Goal: Task Accomplishment & Management: Manage account settings

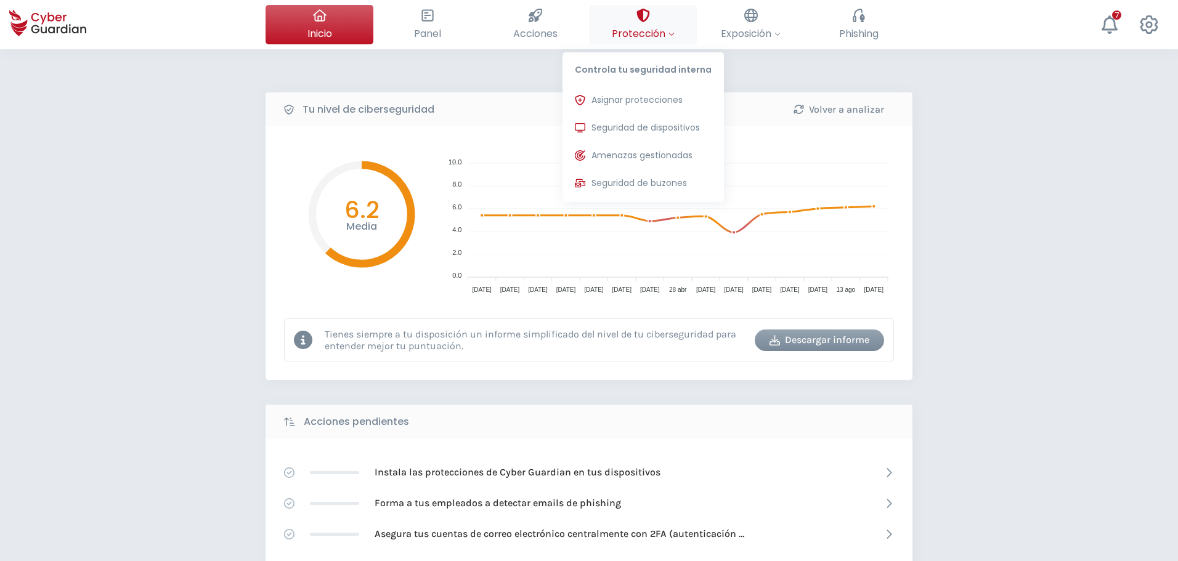
click at [649, 39] on span "Protección" at bounding box center [643, 33] width 63 height 15
click at [611, 100] on span "Asignar protecciones" at bounding box center [637, 100] width 91 height 13
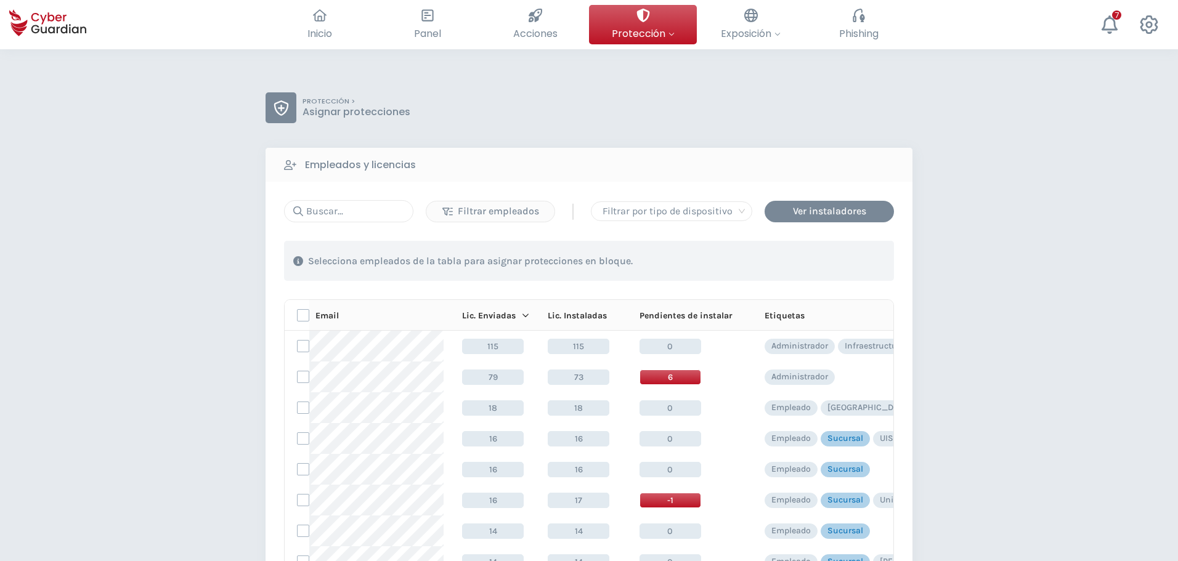
click at [298, 209] on icon at bounding box center [293, 211] width 19 height 10
click at [346, 212] on input "text" at bounding box center [348, 211] width 129 height 22
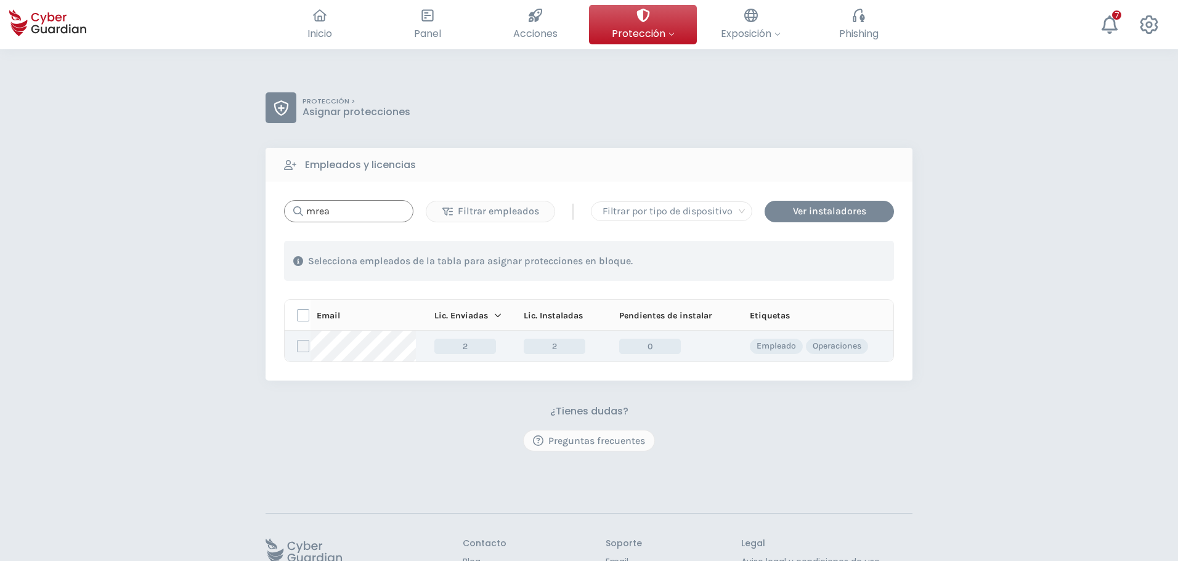
type input "mrea"
click at [299, 349] on label at bounding box center [303, 346] width 12 height 12
click at [298, 349] on input "checkbox" at bounding box center [298, 346] width 0 height 11
click at [791, 264] on div "Asignar protecciones" at bounding box center [819, 261] width 112 height 15
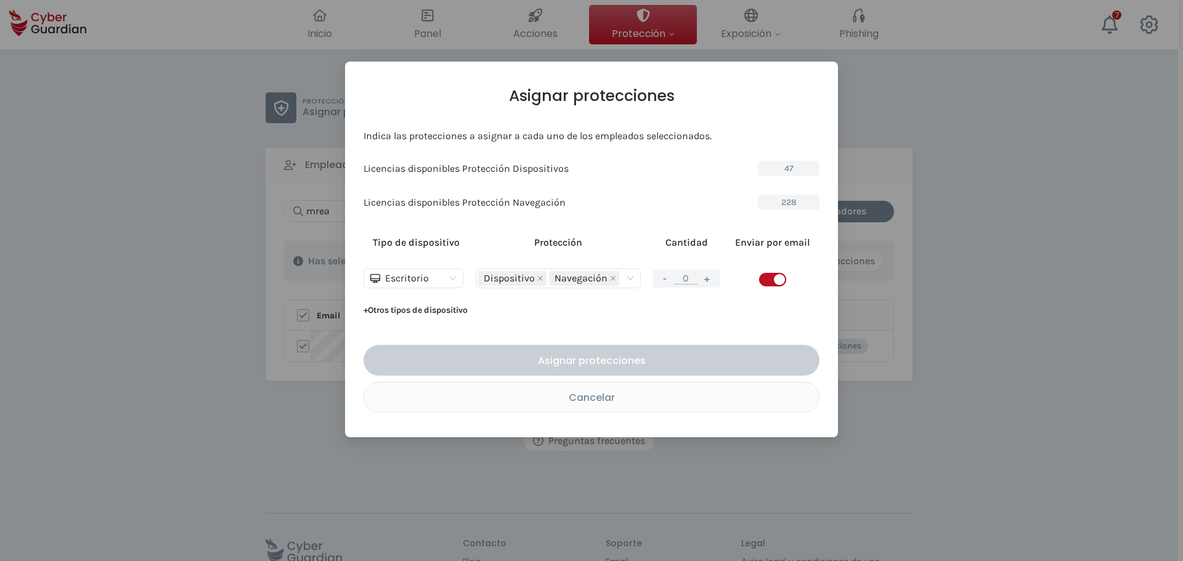
click at [702, 279] on button "+" at bounding box center [707, 278] width 15 height 15
type input "1"
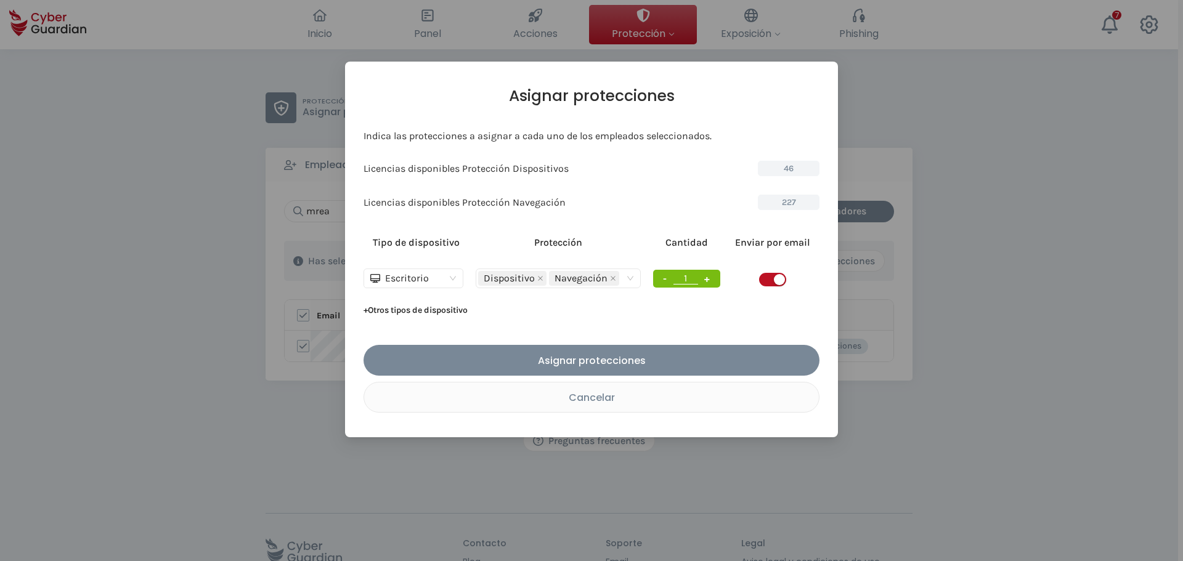
click at [776, 280] on div "button" at bounding box center [779, 279] width 11 height 11
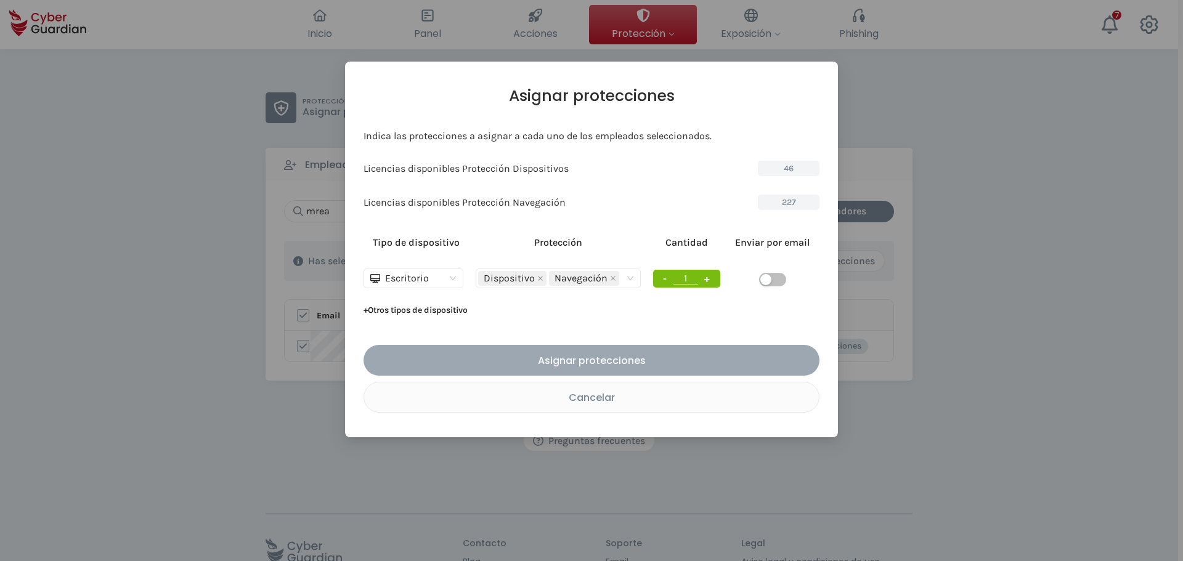
click at [598, 363] on div "Asignar protecciones" at bounding box center [592, 360] width 438 height 15
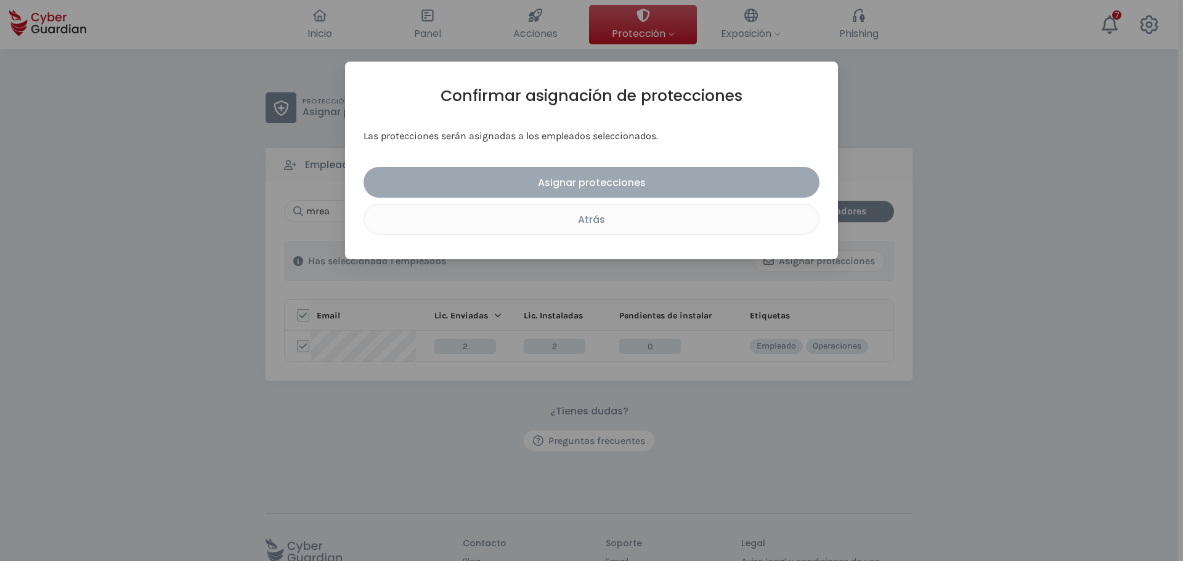
click at [585, 185] on div "Asignar protecciones" at bounding box center [592, 182] width 438 height 15
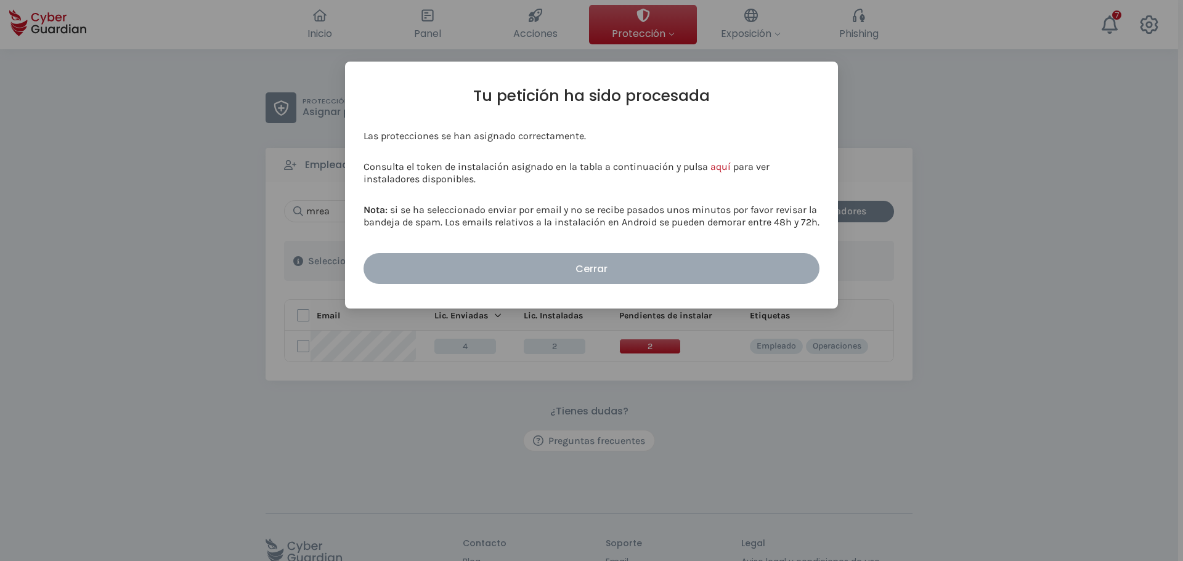
click at [631, 270] on div "Cerrar" at bounding box center [592, 268] width 438 height 15
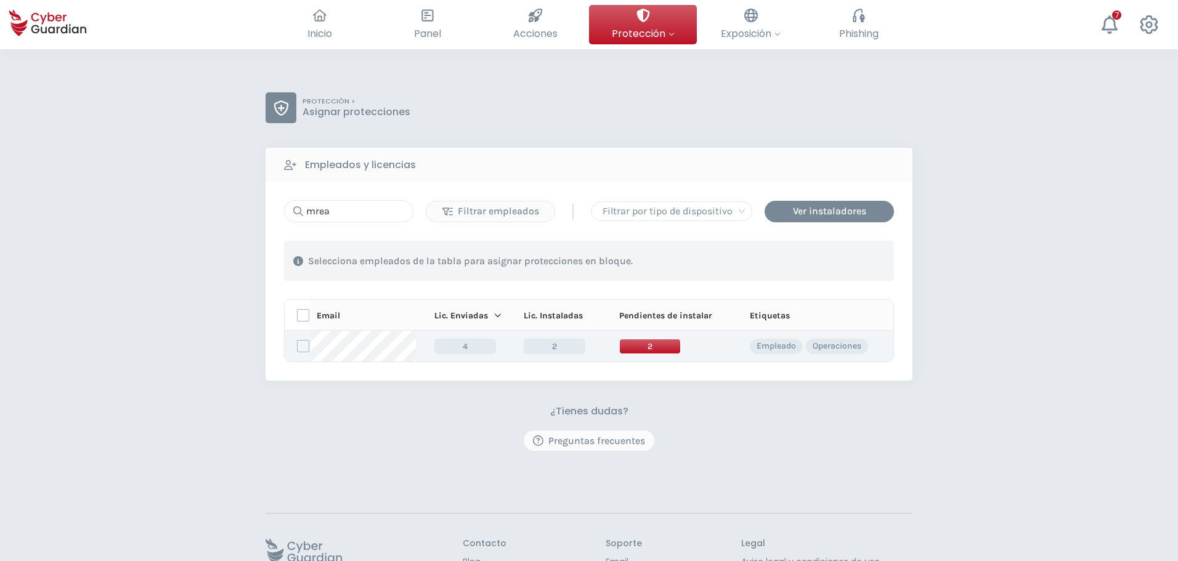
click at [636, 343] on span "2" at bounding box center [650, 346] width 62 height 15
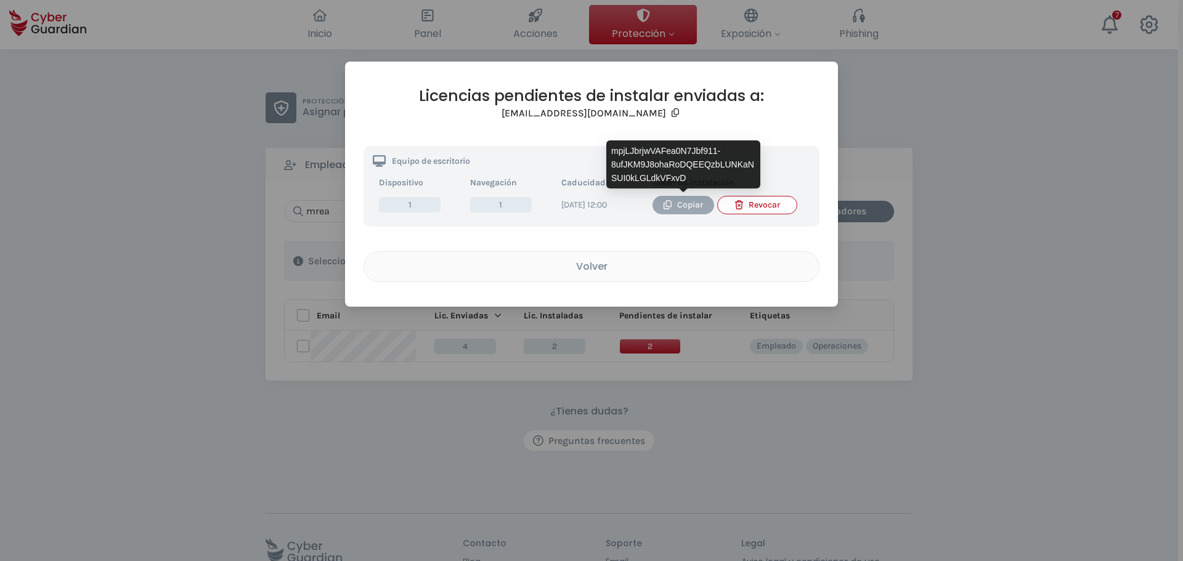
click at [673, 208] on div "Copiar" at bounding box center [683, 205] width 43 height 14
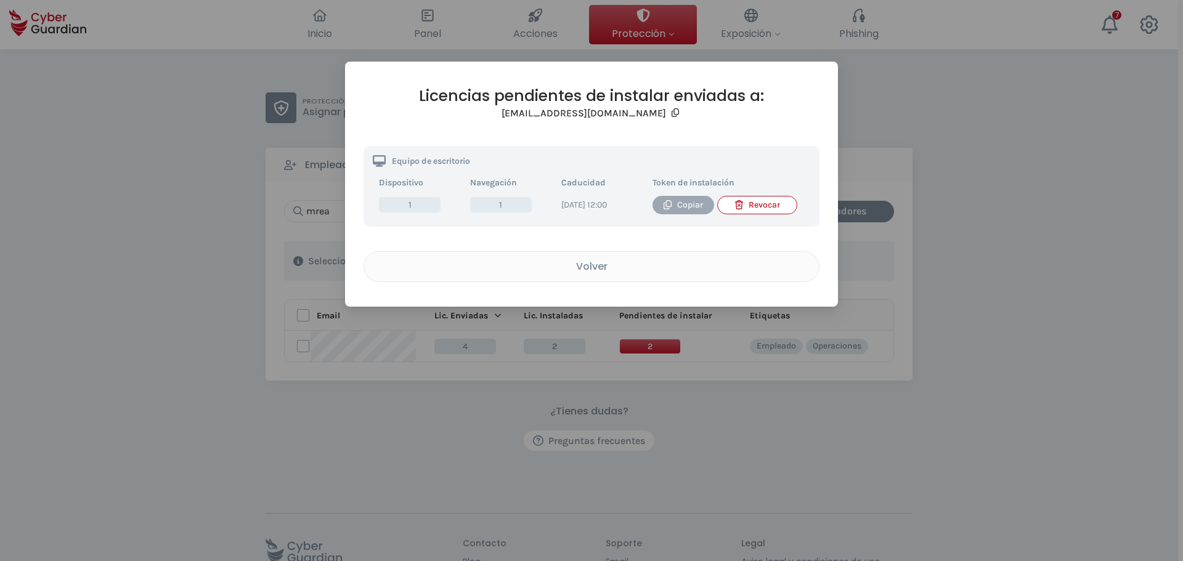
click at [682, 205] on div "Copiar" at bounding box center [683, 205] width 43 height 14
click at [556, 274] on div "Volver" at bounding box center [591, 266] width 436 height 15
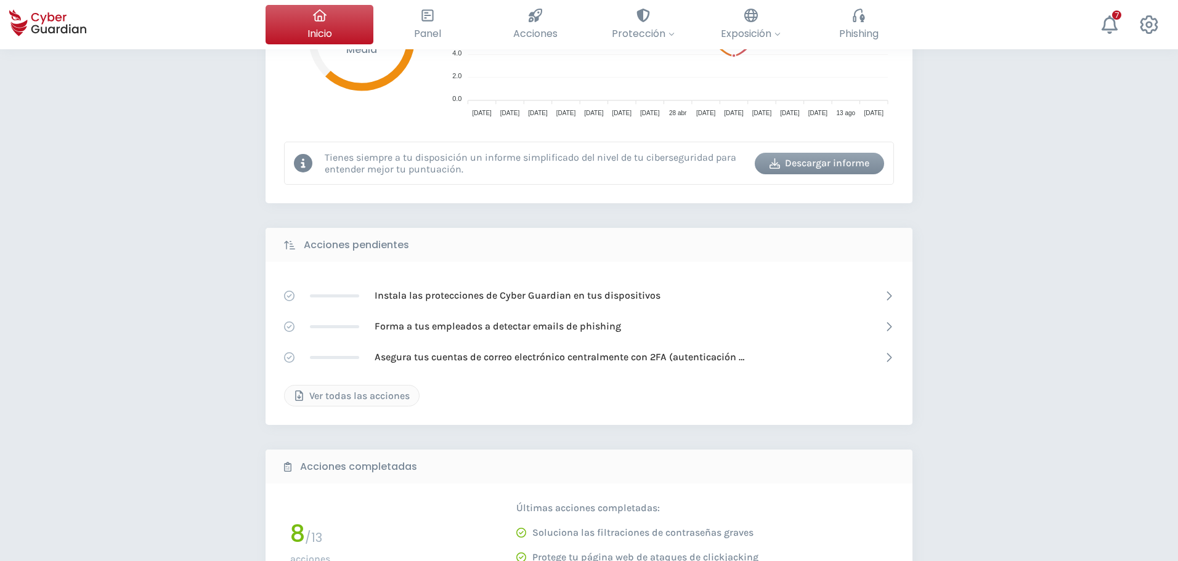
scroll to position [62, 0]
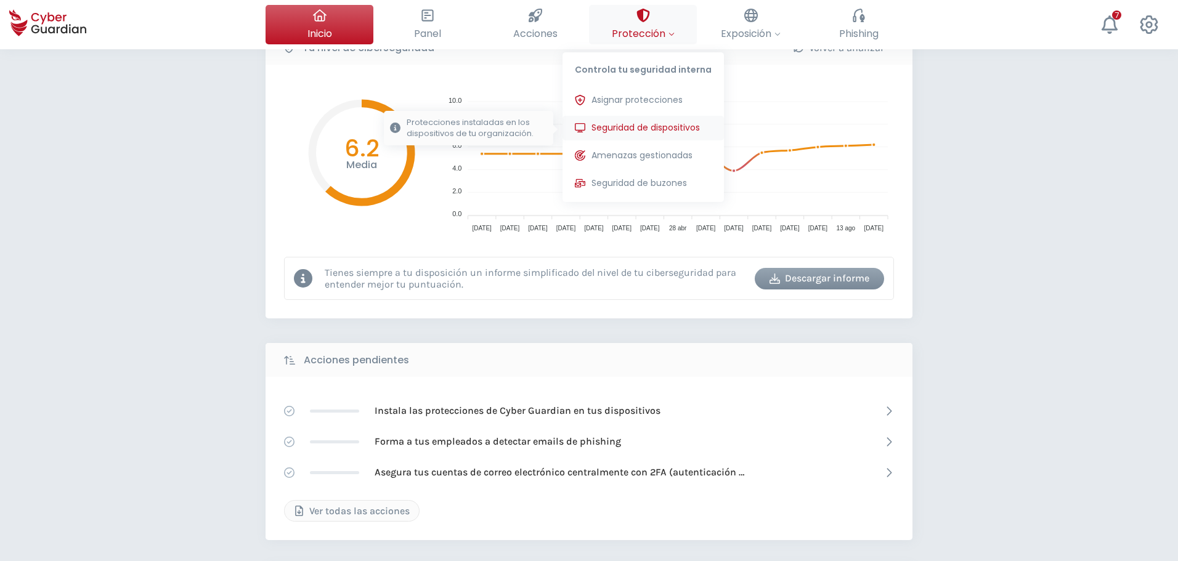
click at [639, 124] on span "Seguridad de dispositivos" at bounding box center [646, 127] width 108 height 13
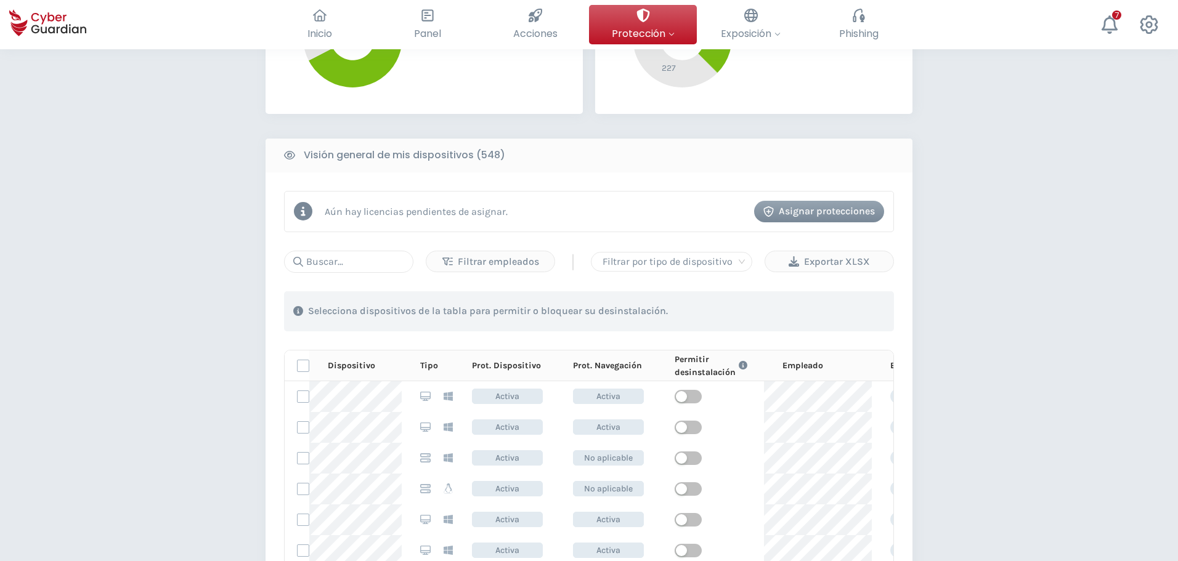
scroll to position [431, 0]
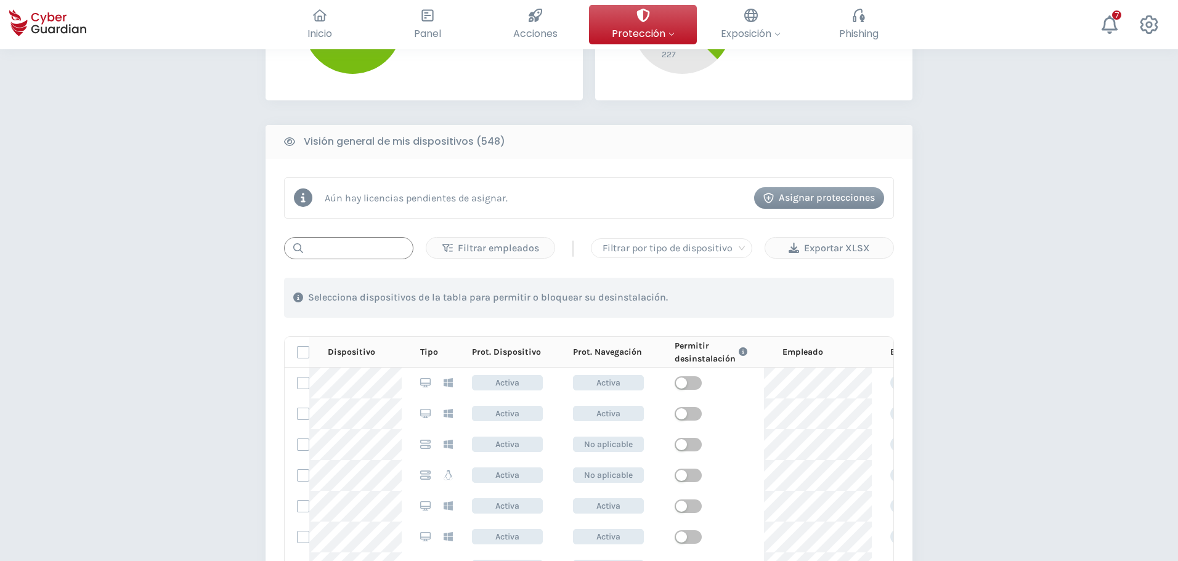
click at [327, 256] on input "text" at bounding box center [348, 248] width 129 height 22
drag, startPoint x: 344, startPoint y: 230, endPoint x: 336, endPoint y: 244, distance: 16.0
click at [344, 230] on div "Aún hay licencias pendientes de asignar. Asignar protecciones Filtrar empleados…" at bounding box center [589, 427] width 647 height 536
click at [335, 248] on input "text" at bounding box center [348, 248] width 129 height 22
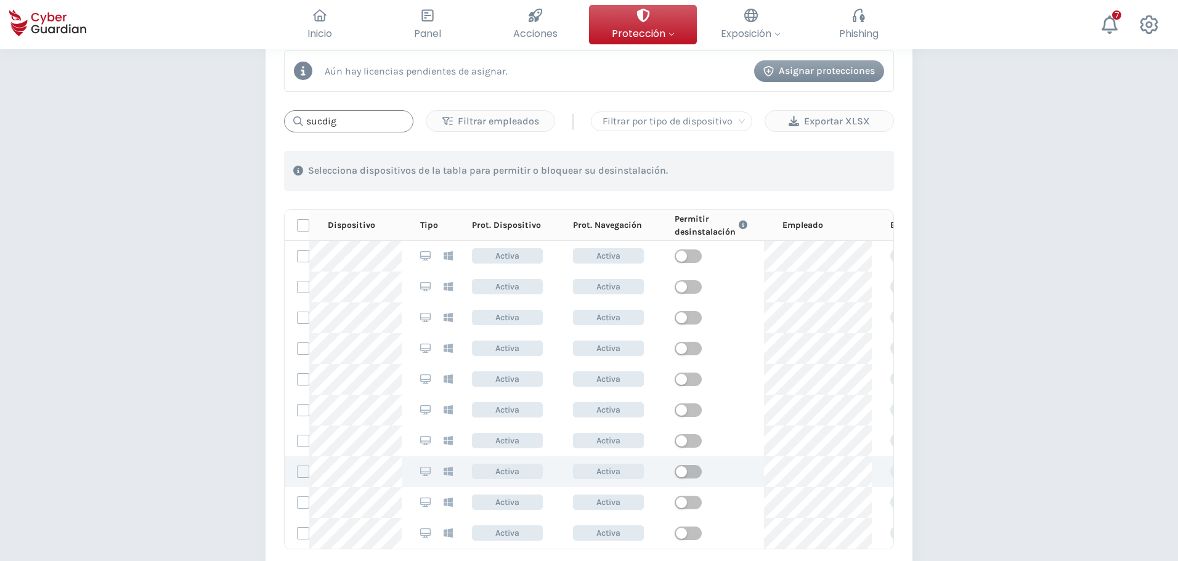
scroll to position [555, 0]
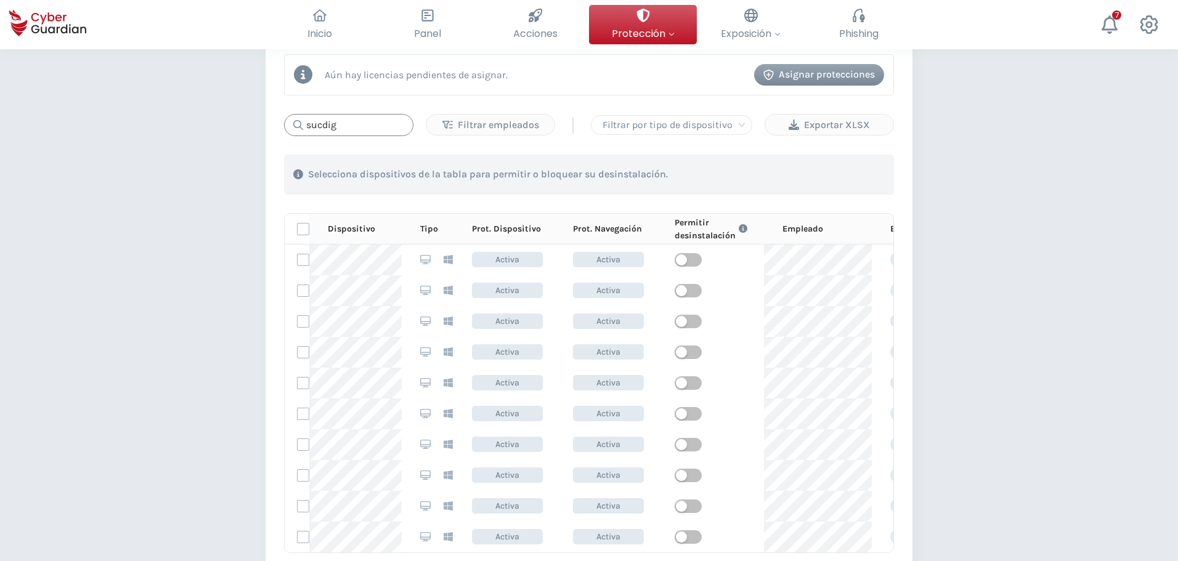
type input "sucdig"
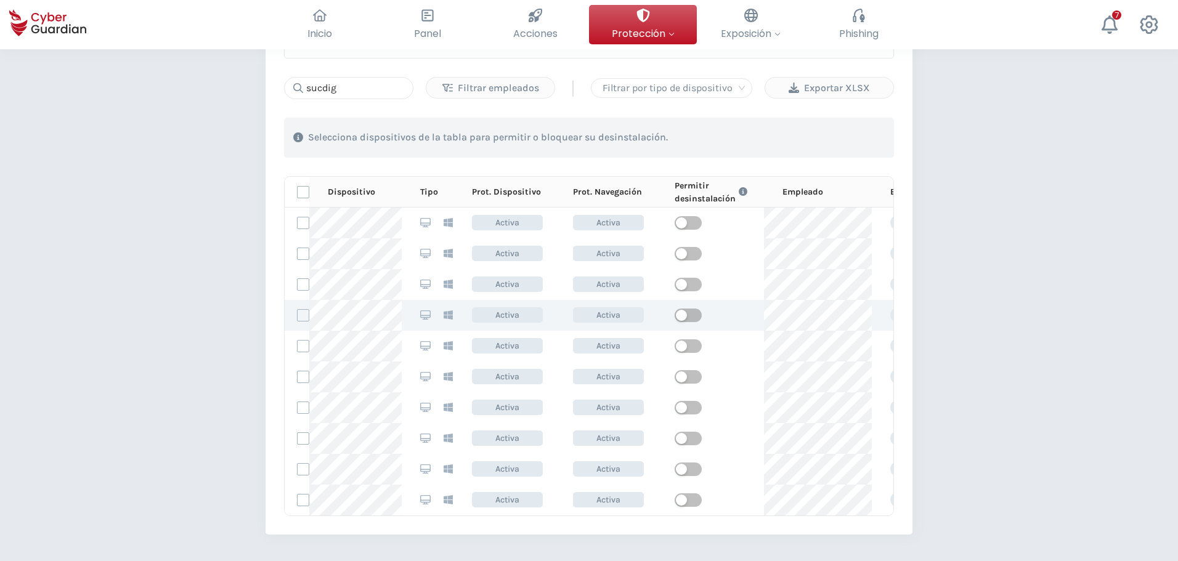
scroll to position [656, 0]
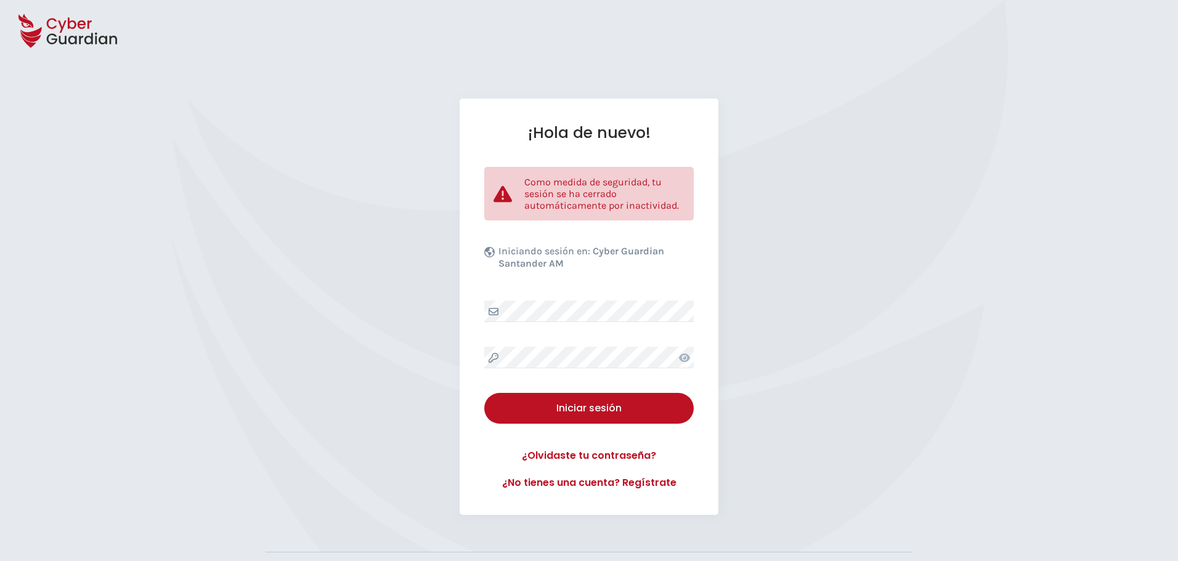
drag, startPoint x: 566, startPoint y: 292, endPoint x: 555, endPoint y: 300, distance: 13.2
click at [561, 295] on div "¡Hola de nuevo! Como medida de seguridad, tu sesión se ha cerrado automáticamen…" at bounding box center [589, 307] width 259 height 417
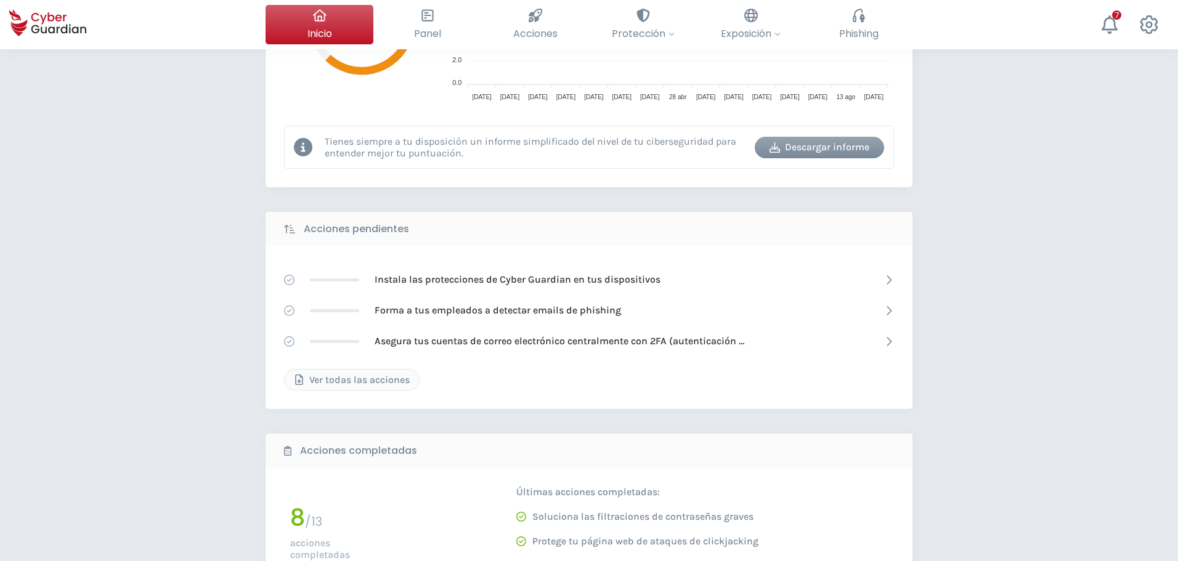
scroll to position [185, 0]
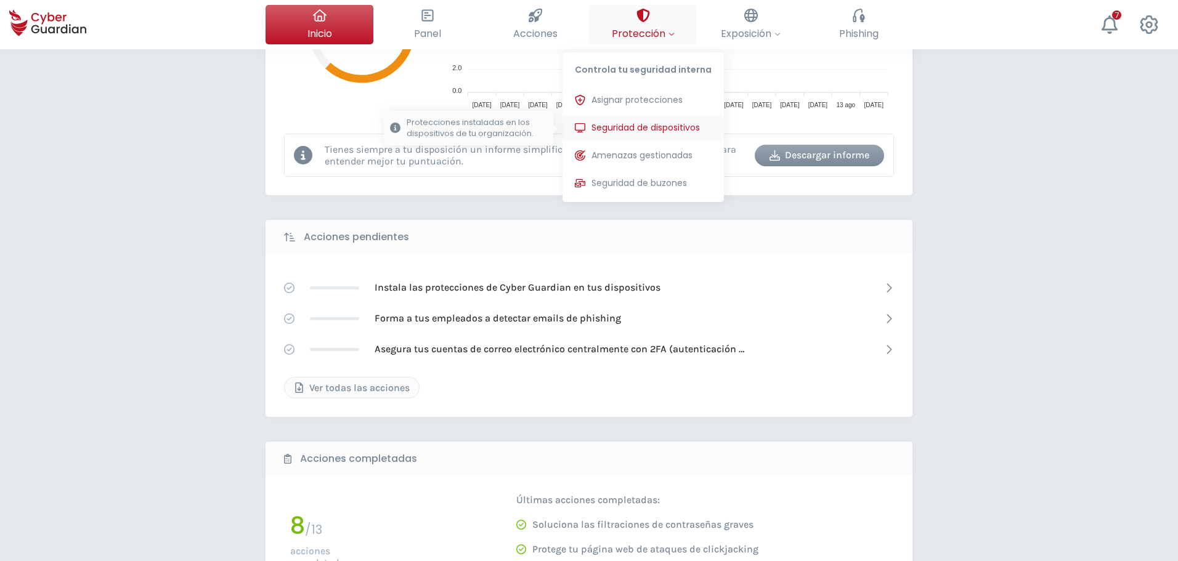
click at [642, 129] on span "Seguridad de dispositivos" at bounding box center [646, 127] width 108 height 13
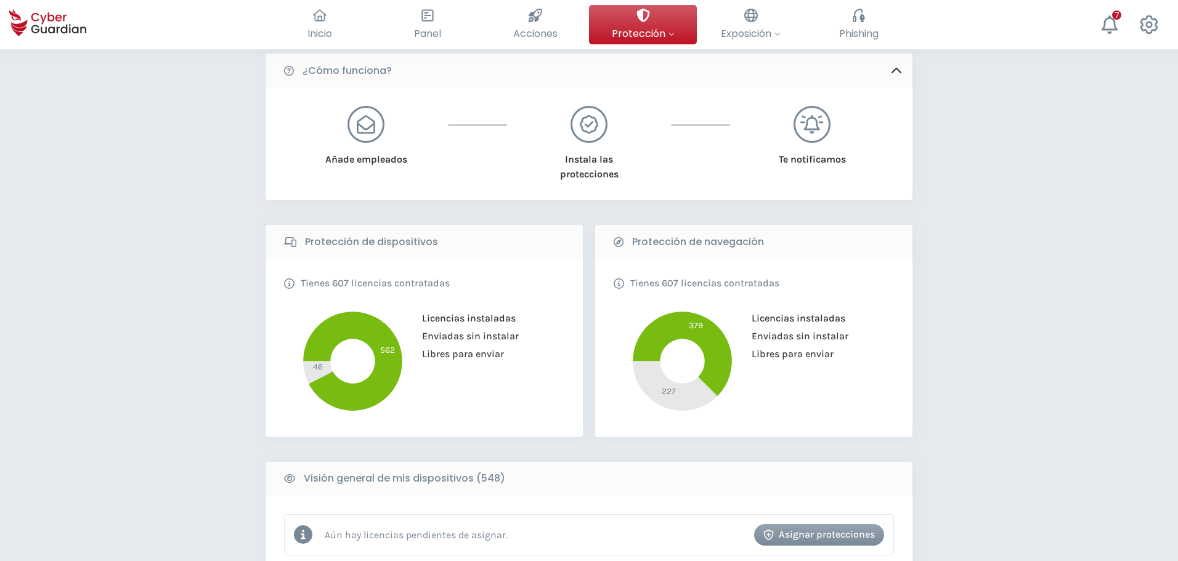
scroll to position [246, 0]
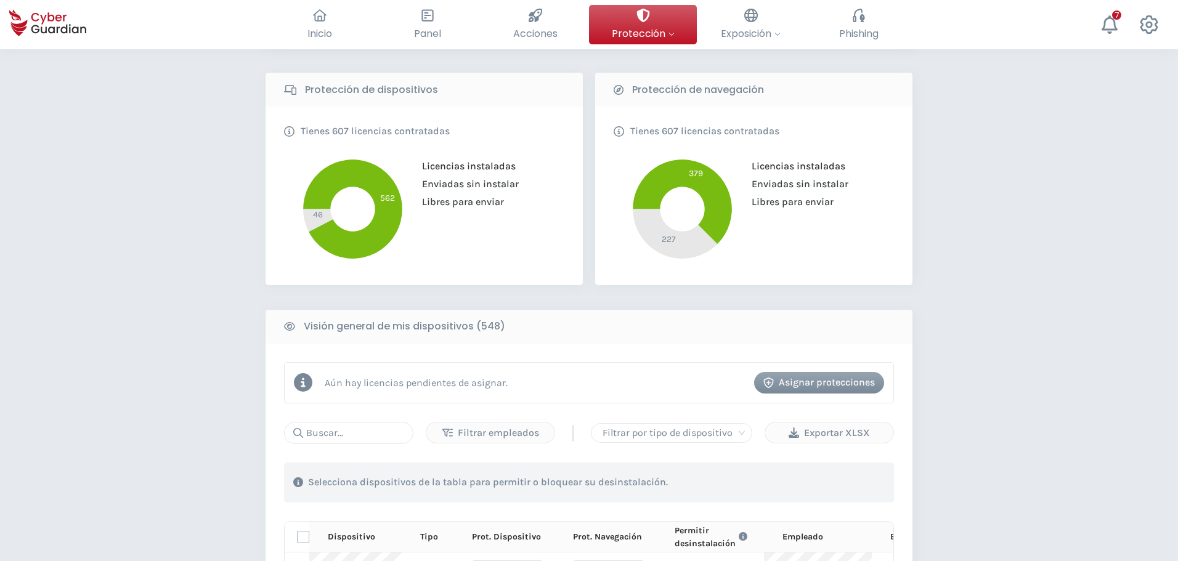
click at [384, 402] on div "Aún hay licencias pendientes de asignar. Asignar protecciones" at bounding box center [589, 382] width 610 height 41
click at [350, 431] on input "text" at bounding box center [348, 433] width 129 height 22
type input "sucdig"
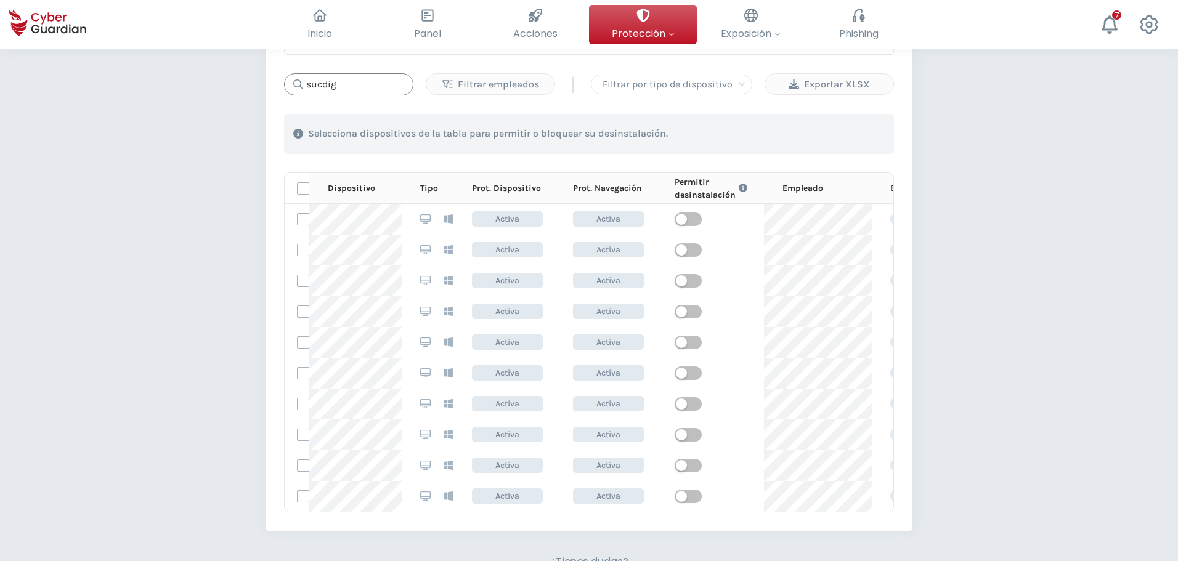
scroll to position [616, 0]
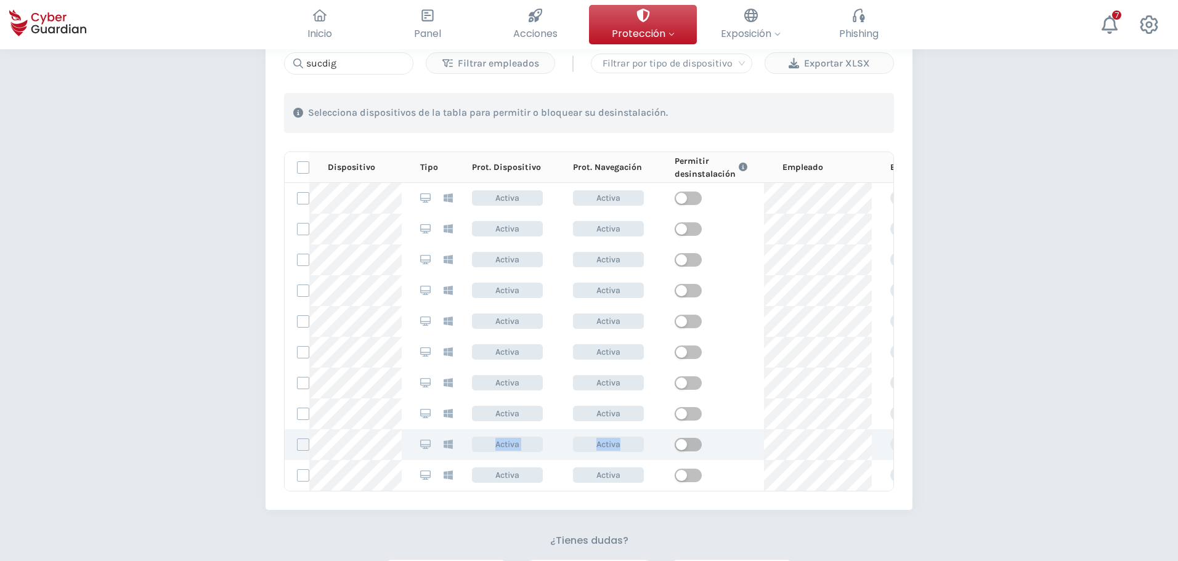
drag, startPoint x: 479, startPoint y: 445, endPoint x: 633, endPoint y: 444, distance: 154.1
click at [633, 444] on tr "wcvSwdoDAU5xORZlsg7t Activa Activa Empleado Suc Digital" at bounding box center [653, 445] width 737 height 31
